Goal: Information Seeking & Learning: Learn about a topic

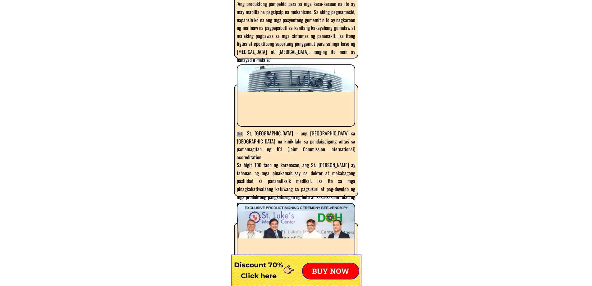
scroll to position [3885, 0]
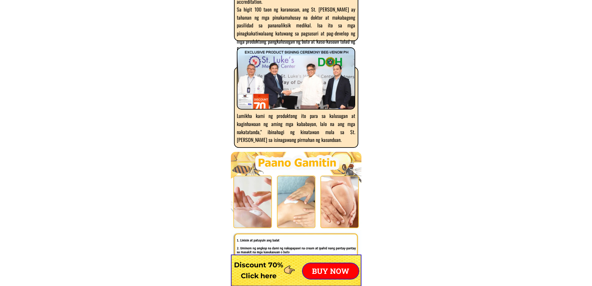
click at [325, 82] on div at bounding box center [296, 78] width 118 height 62
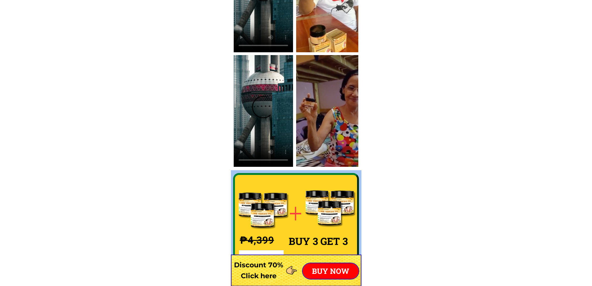
scroll to position [4258, 0]
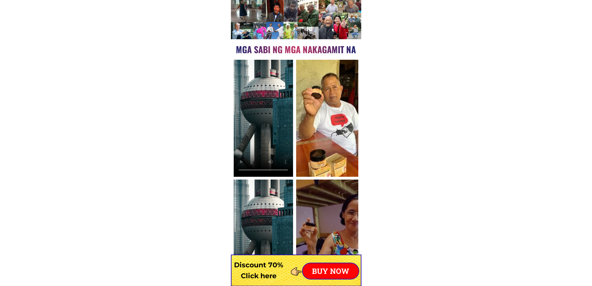
click at [325, 82] on div at bounding box center [327, 118] width 62 height 117
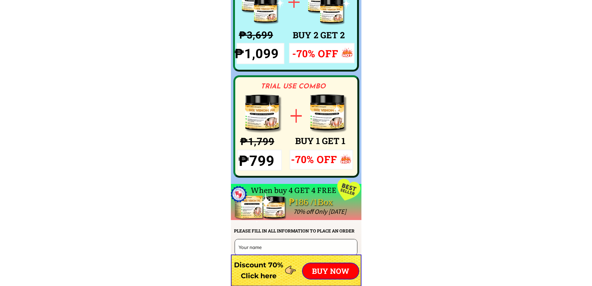
scroll to position [4849, 0]
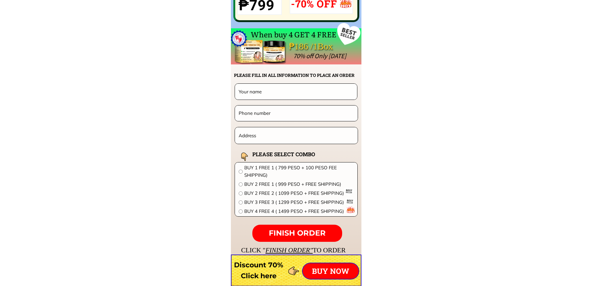
drag, startPoint x: 437, startPoint y: 67, endPoint x: 374, endPoint y: 19, distance: 79.1
